Goal: Task Accomplishment & Management: Manage account settings

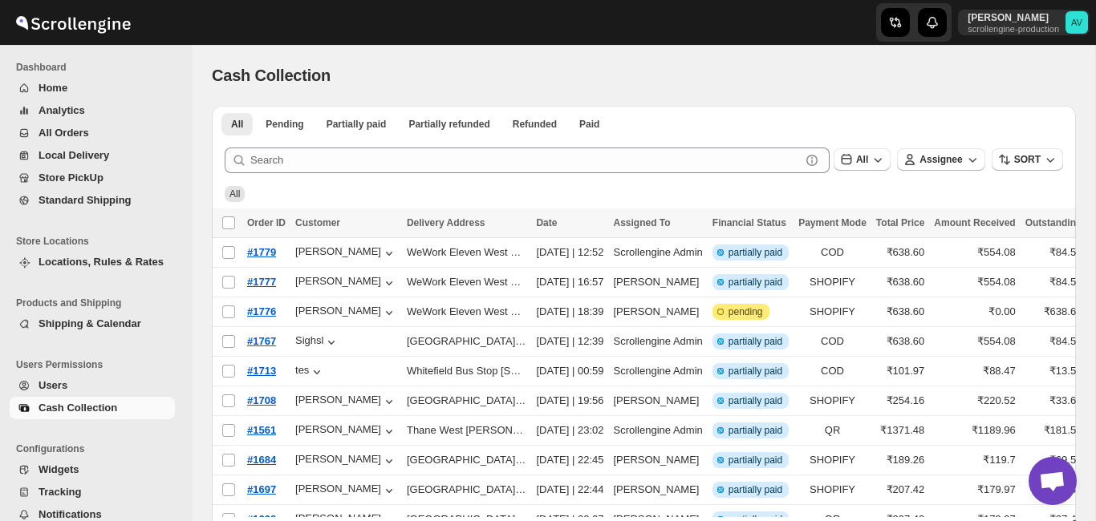
drag, startPoint x: 42, startPoint y: 323, endPoint x: 88, endPoint y: 327, distance: 46.7
click at [88, 327] on span "Shipping & Calendar" at bounding box center [90, 324] width 103 height 12
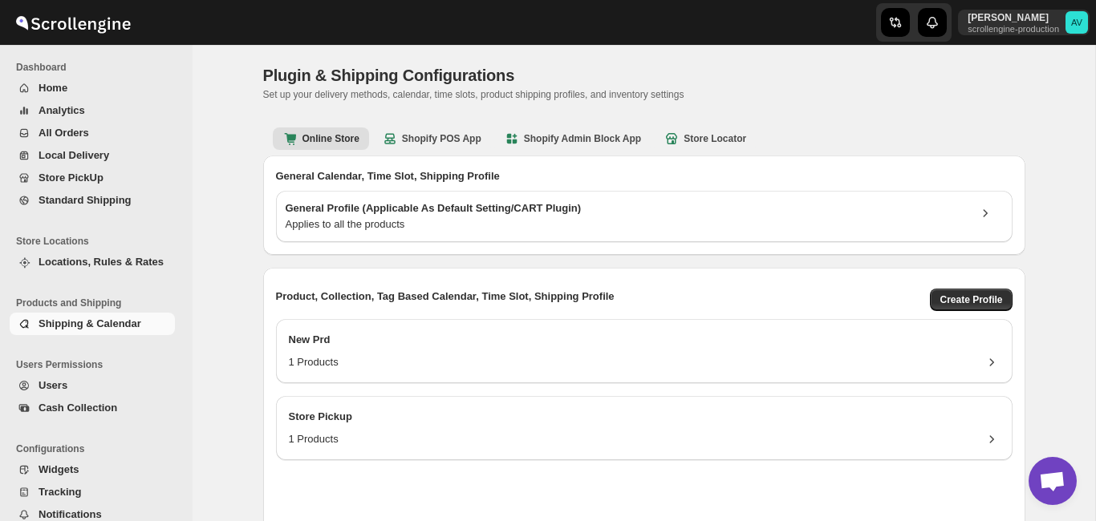
drag, startPoint x: 39, startPoint y: 323, endPoint x: 158, endPoint y: 328, distance: 118.8
click at [158, 328] on span "Shipping & Calendar" at bounding box center [105, 324] width 133 height 16
click at [116, 402] on span "Cash Collection" at bounding box center [105, 408] width 133 height 16
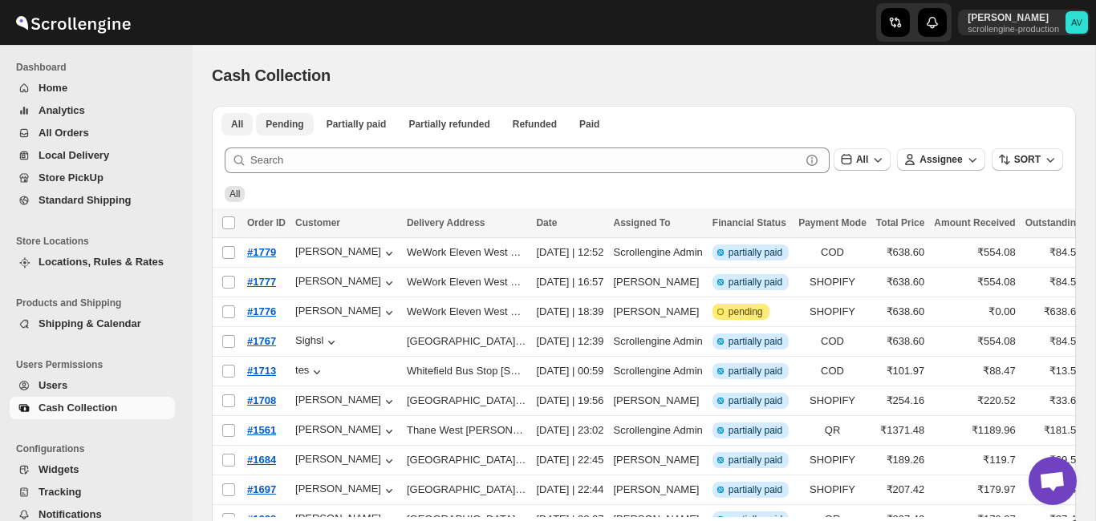
click at [280, 128] on span "Pending" at bounding box center [285, 124] width 38 height 13
click at [343, 136] on div "All Pending Partially paid Partially refunded Refunded Paid More views All Pend…" at bounding box center [644, 123] width 864 height 35
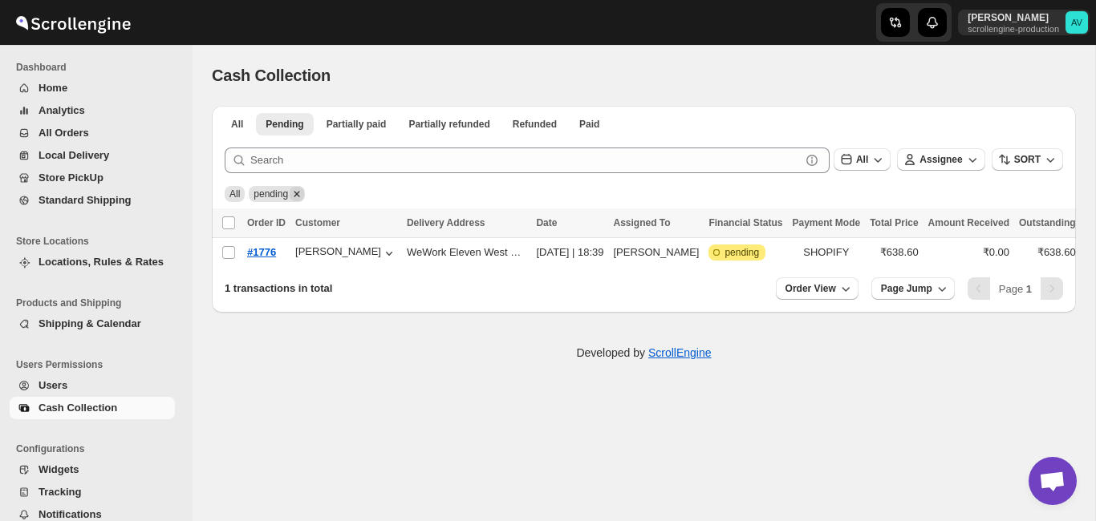
click at [304, 191] on icon "Remove pending" at bounding box center [297, 194] width 14 height 14
click at [344, 126] on span "Partially paid" at bounding box center [357, 124] width 60 height 13
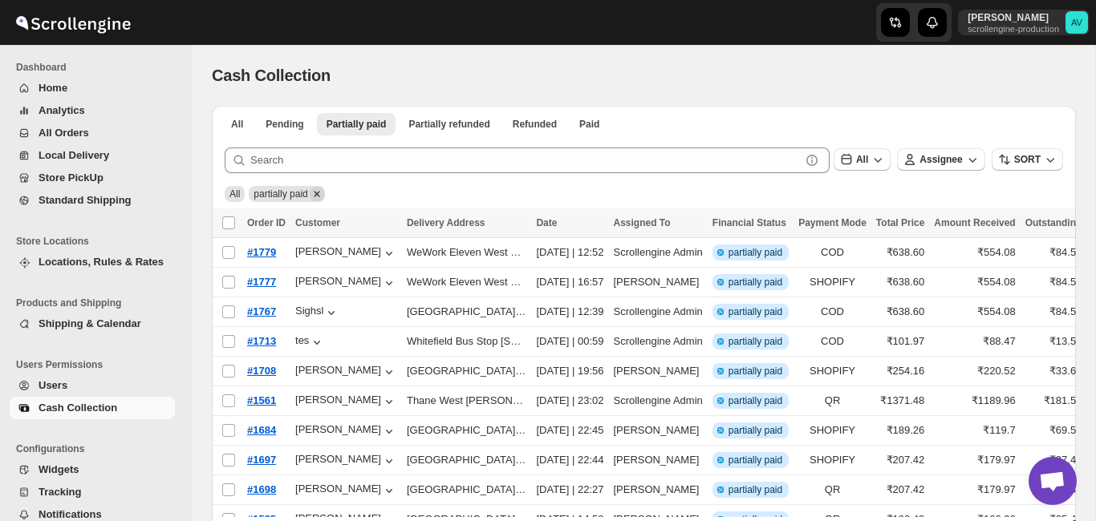
click at [324, 196] on icon "Remove partially paid" at bounding box center [317, 194] width 14 height 14
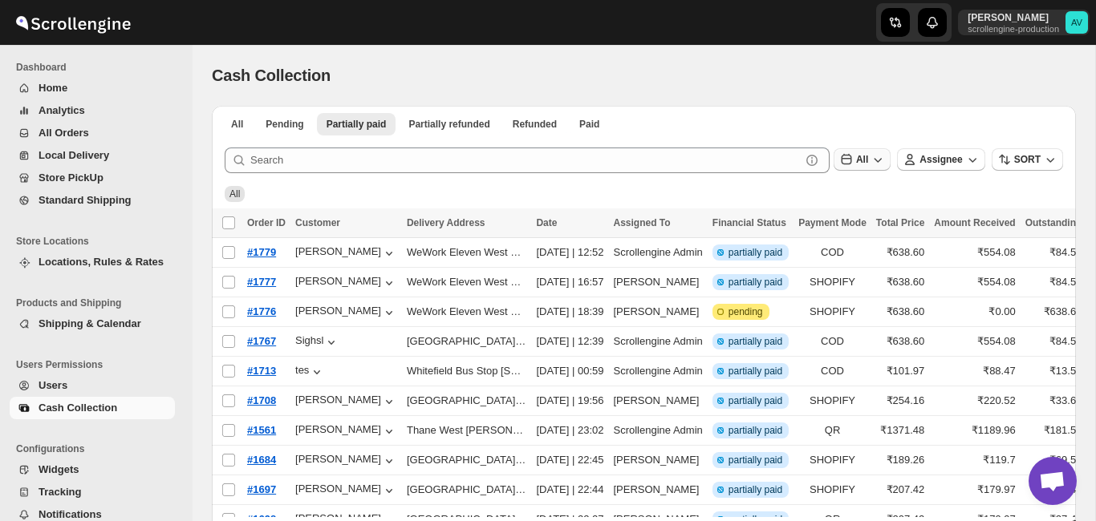
click at [870, 168] on button "All" at bounding box center [862, 159] width 57 height 22
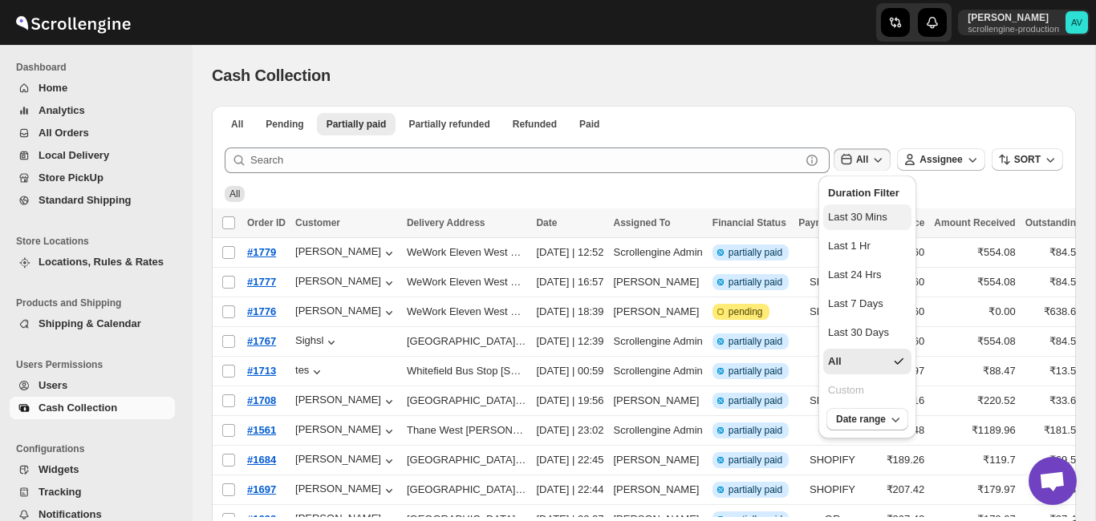
click at [879, 213] on div "Last 30 Mins" at bounding box center [857, 217] width 59 height 16
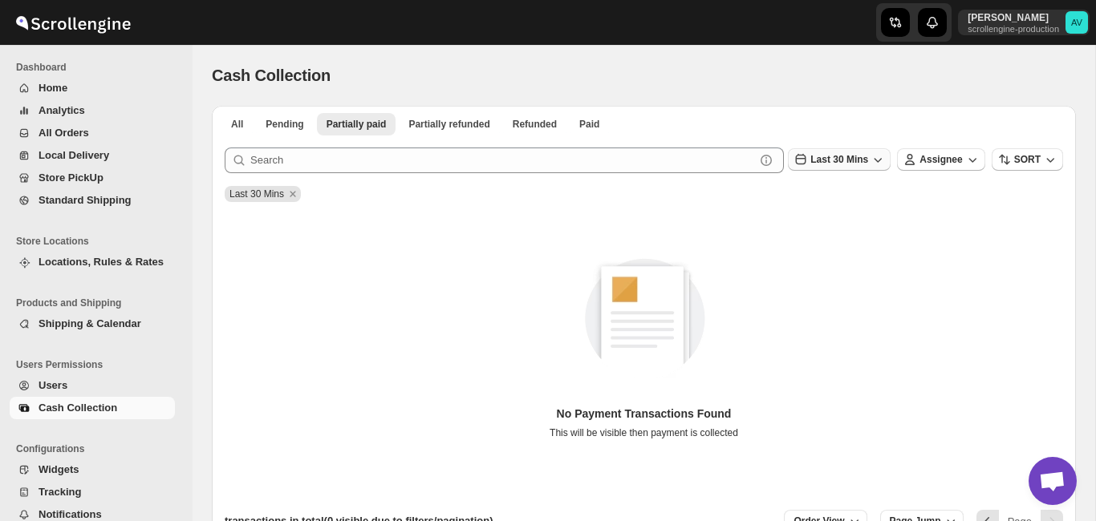
click at [874, 164] on button "Last 30 Mins" at bounding box center [839, 159] width 103 height 22
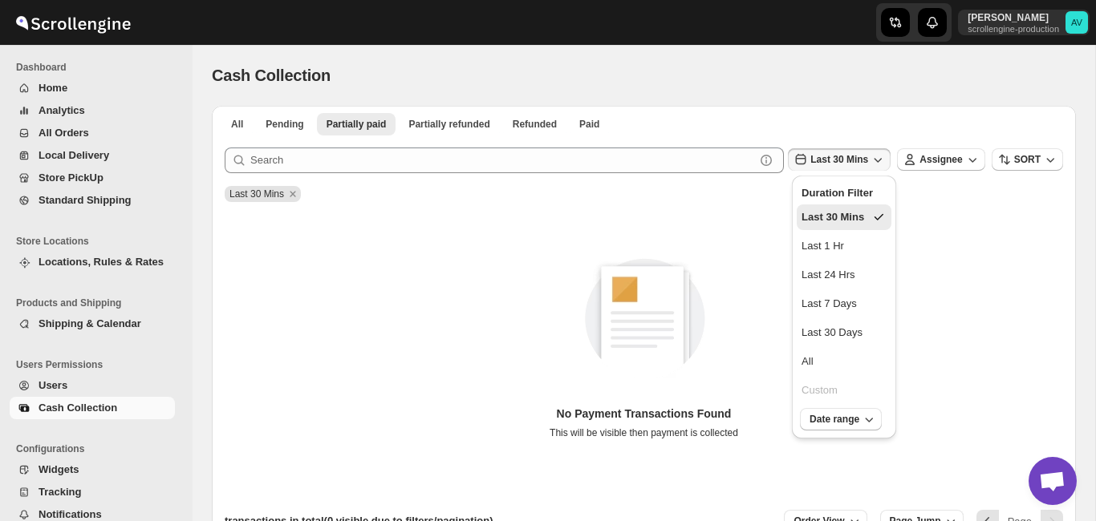
click at [880, 206] on button "Last 30 Mins" at bounding box center [844, 218] width 95 height 26
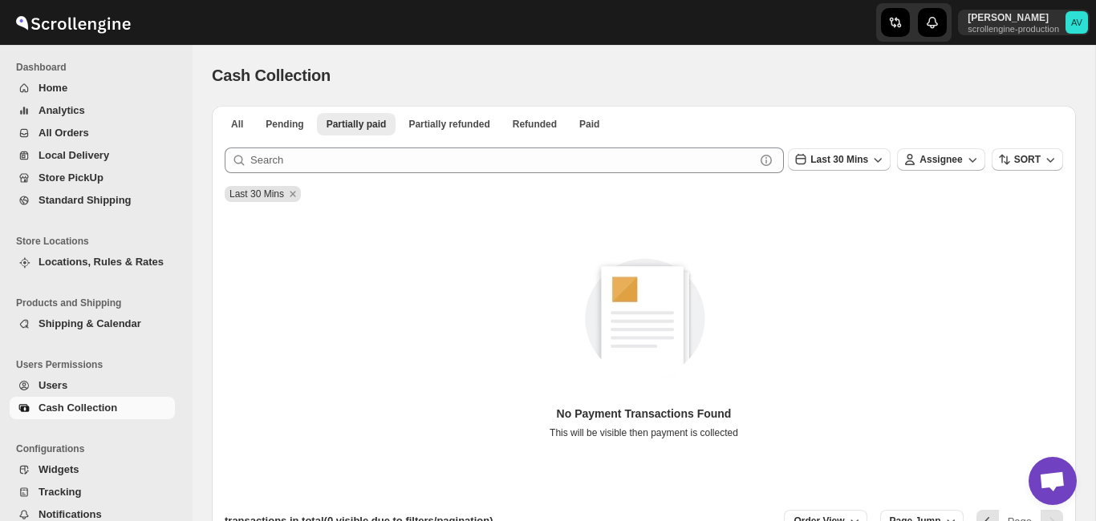
click at [858, 147] on div "Last 30 Mins Assignee SORT" at bounding box center [922, 157] width 282 height 32
click at [860, 152] on button "Last 30 Mins" at bounding box center [839, 159] width 103 height 22
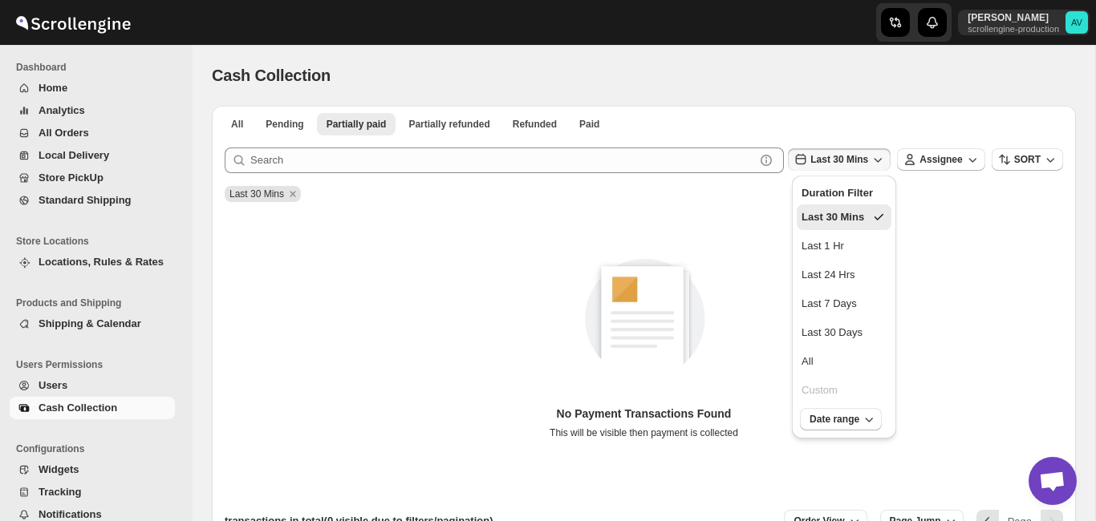
click at [859, 188] on h2 "Duration Filter" at bounding box center [843, 193] width 85 height 16
click at [819, 366] on button "All" at bounding box center [844, 362] width 95 height 26
